Goal: Information Seeking & Learning: Learn about a topic

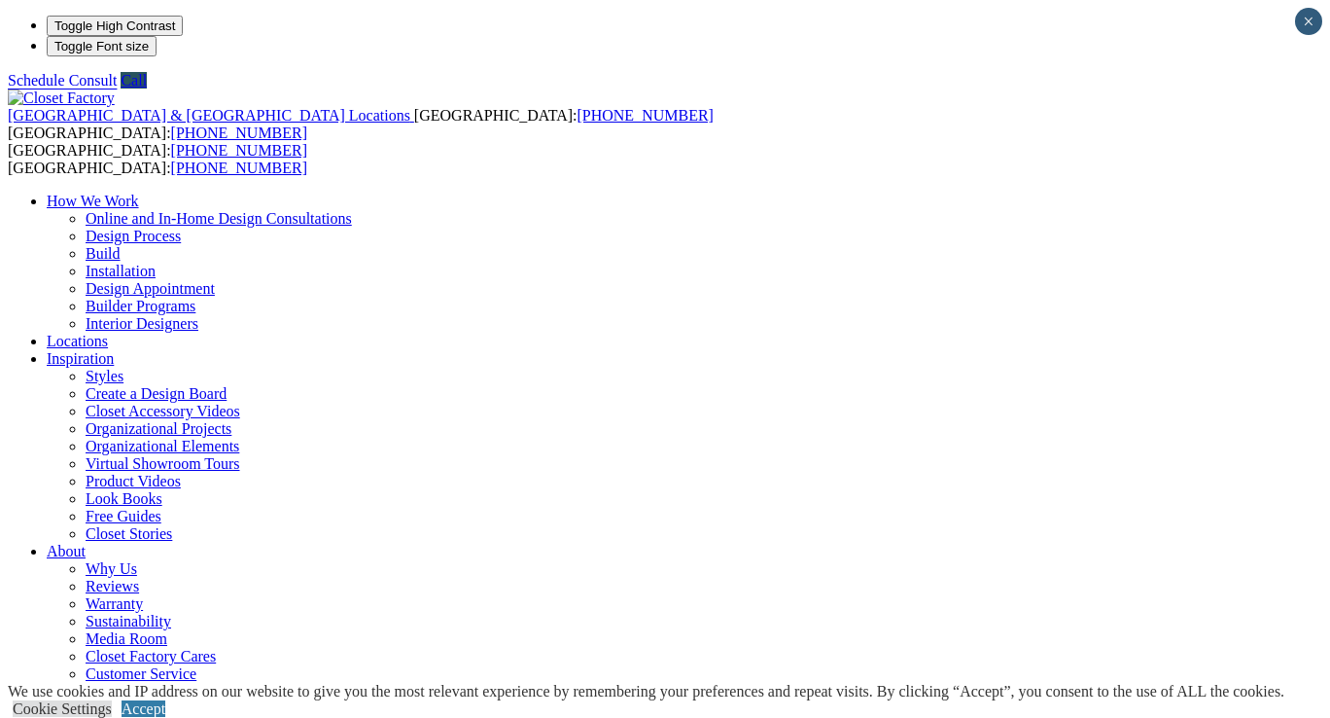
click at [165, 700] on link "Accept" at bounding box center [144, 708] width 44 height 17
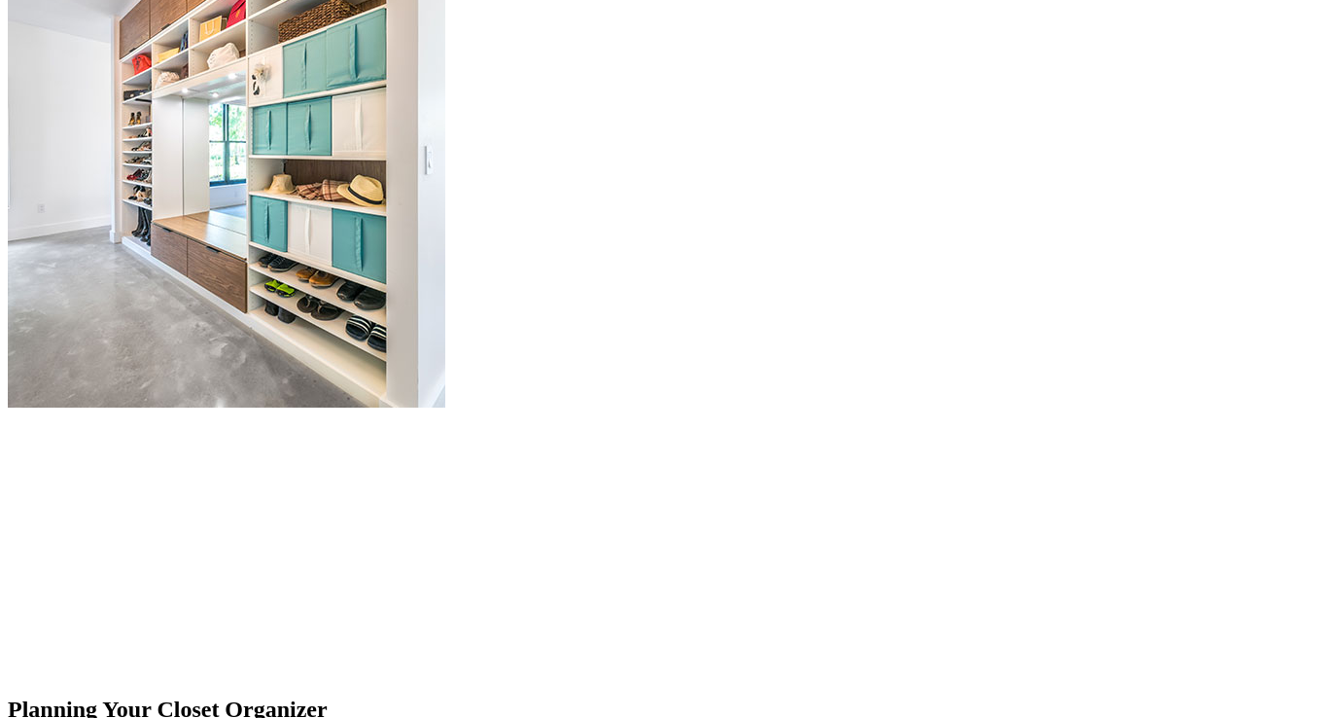
scroll to position [2139, 0]
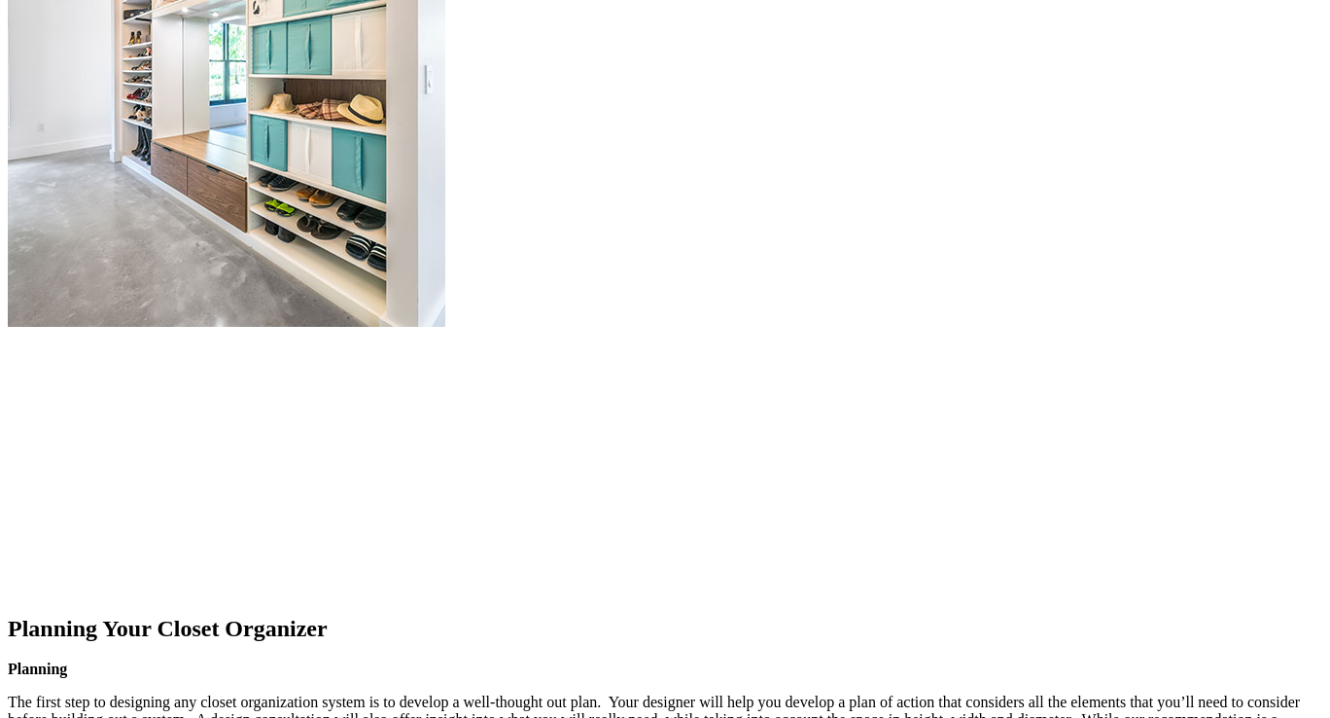
scroll to position [2334, 0]
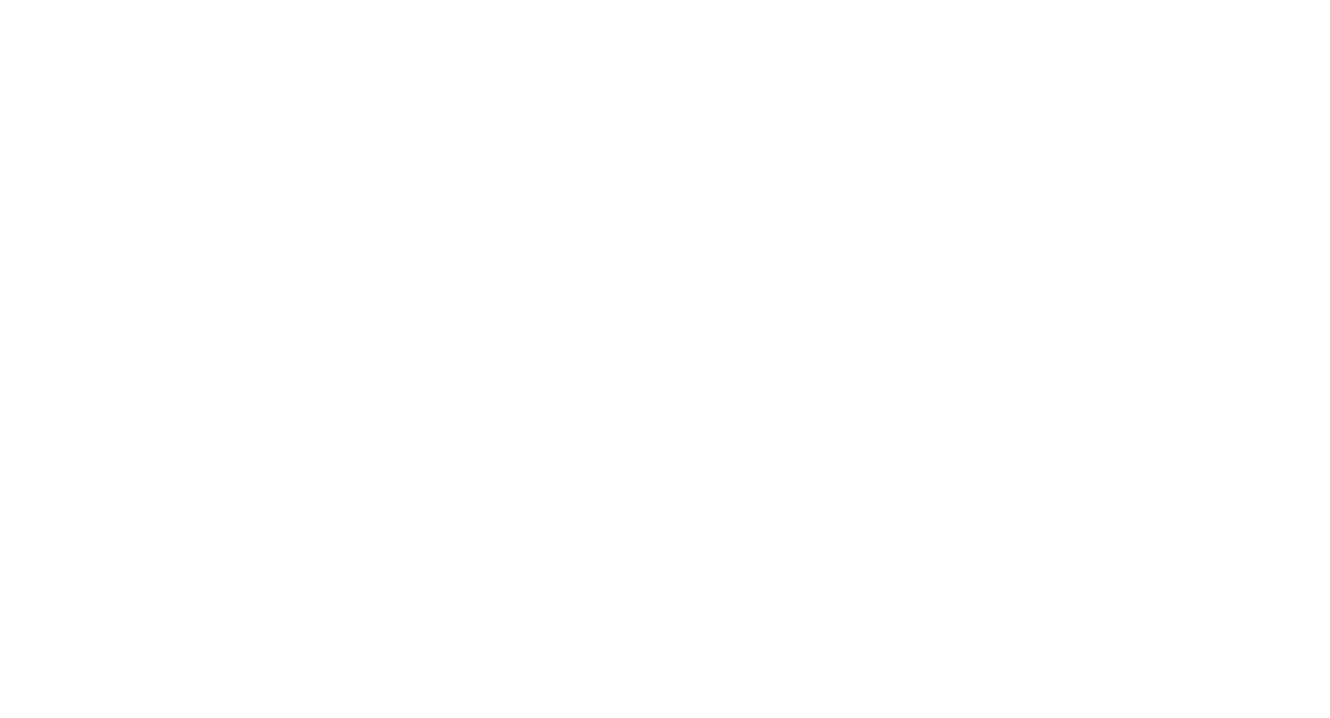
scroll to position [4862, 0]
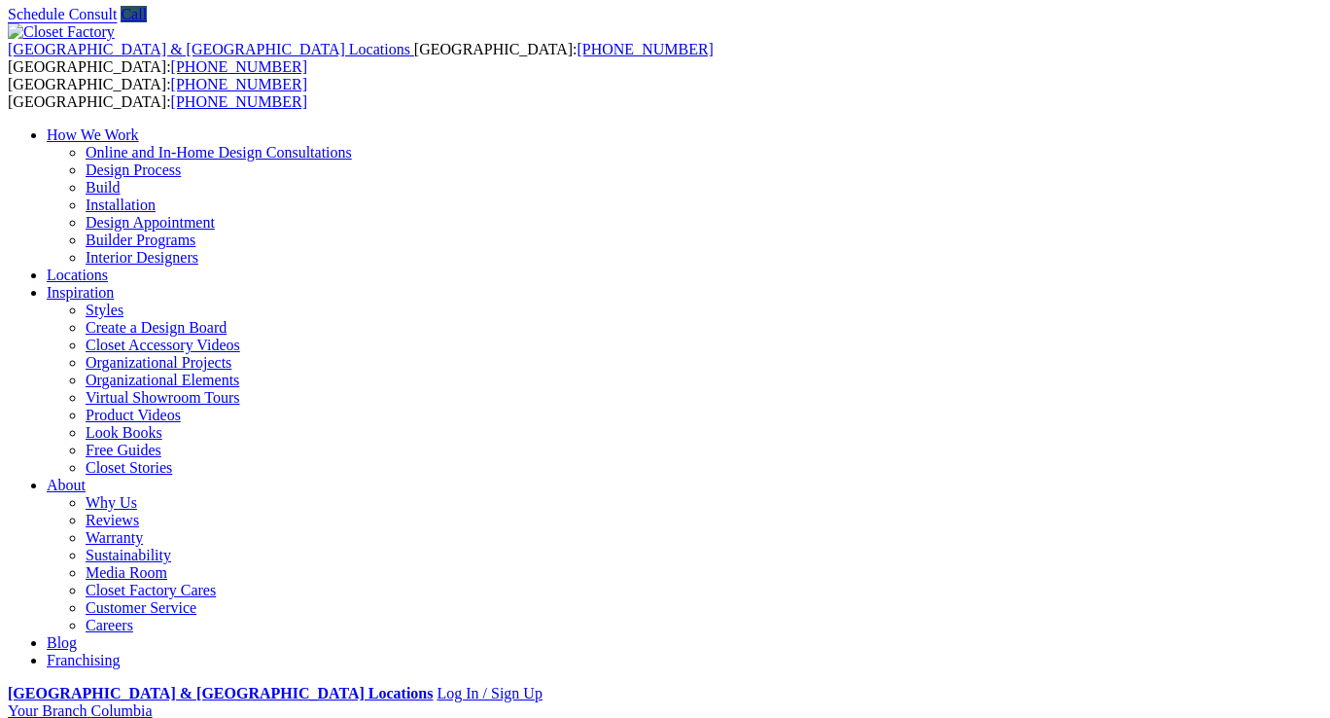
scroll to position [97, 0]
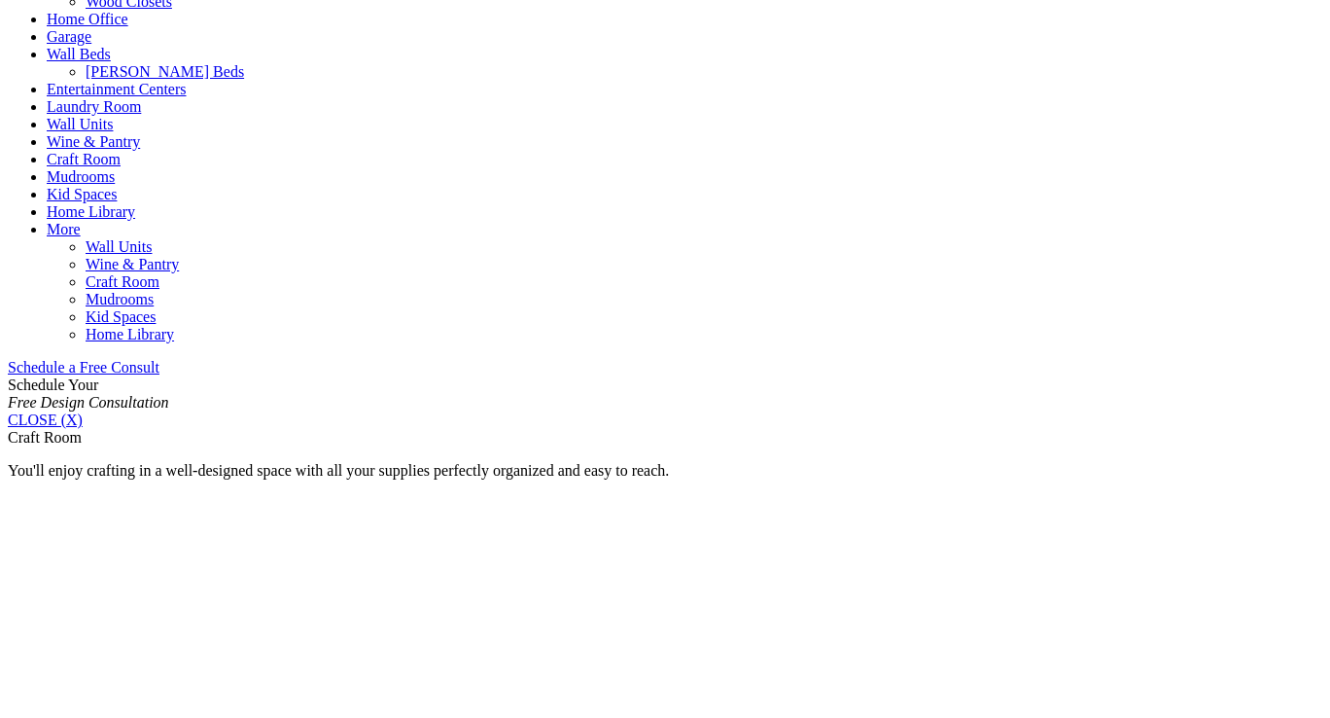
scroll to position [1167, 0]
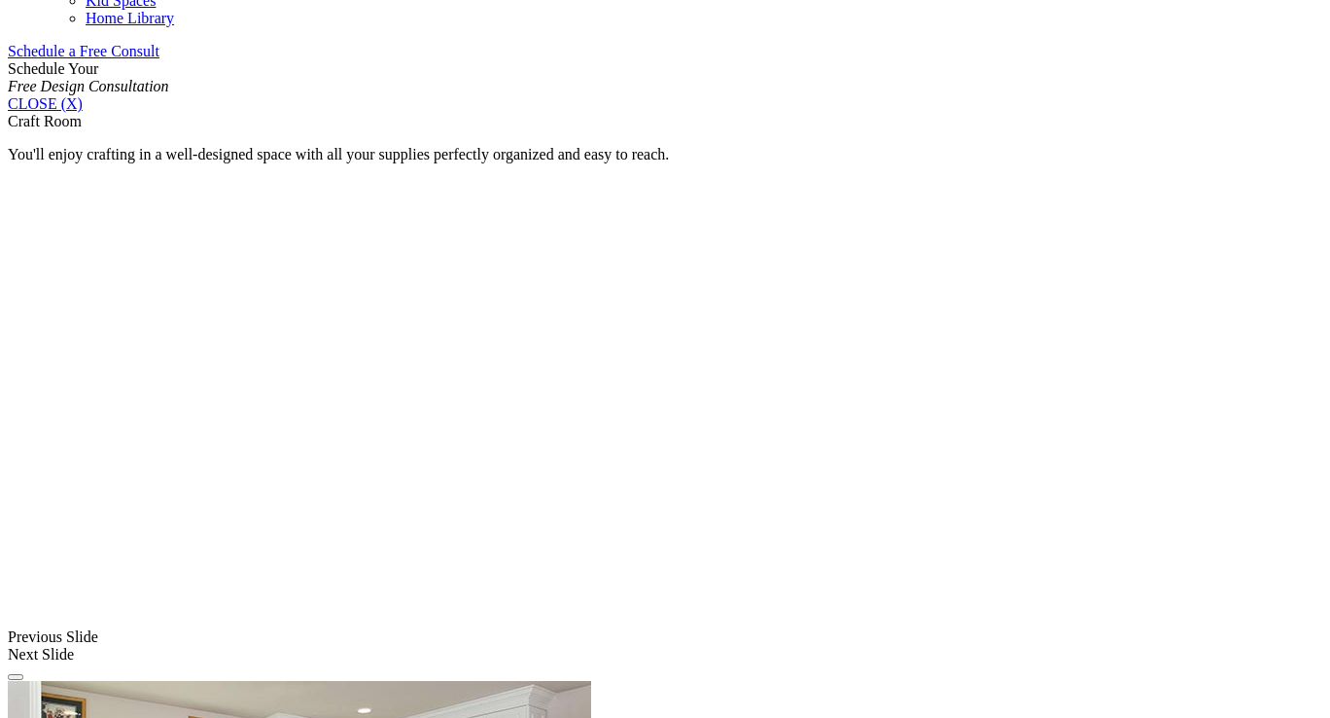
scroll to position [1264, 0]
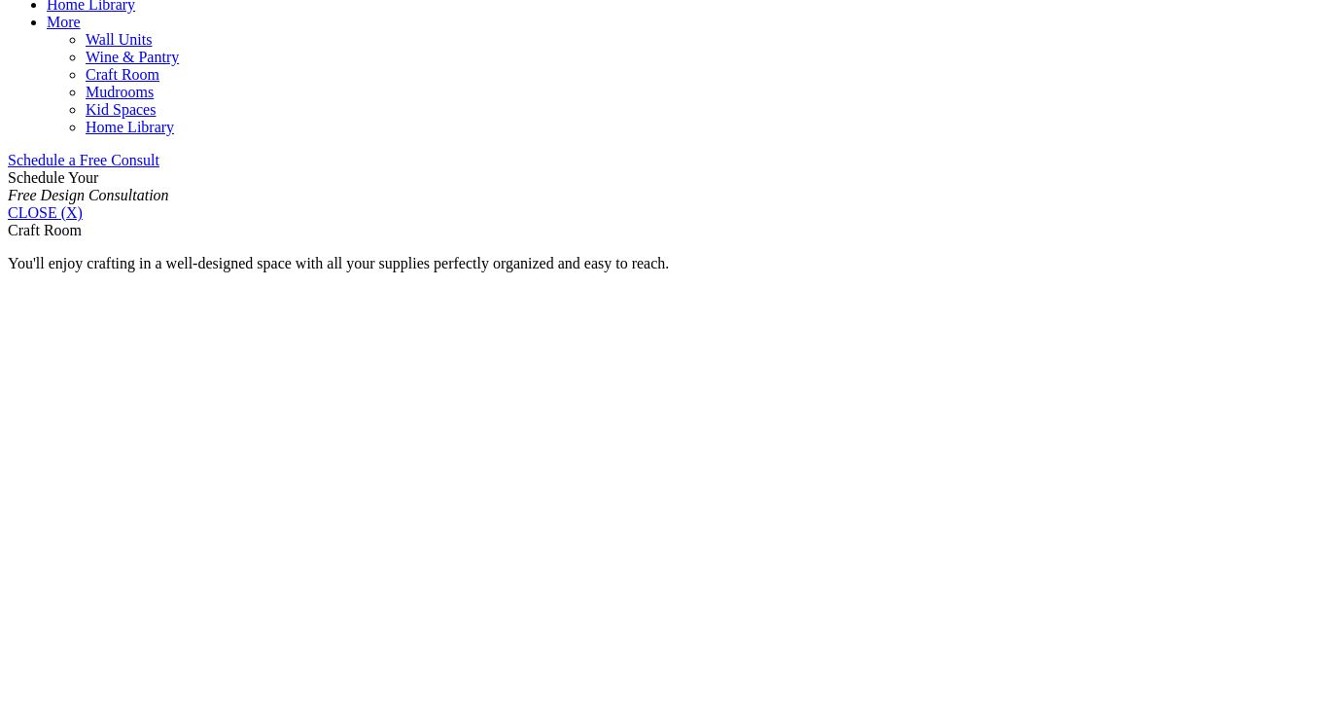
scroll to position [1167, 0]
